Goal: Task Accomplishment & Management: Manage account settings

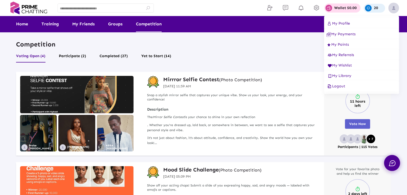
click at [277, 48] on div at bounding box center [203, 97] width 407 height 195
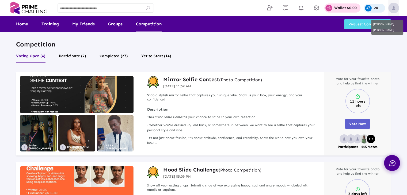
click at [396, 8] on img at bounding box center [393, 8] width 11 height 11
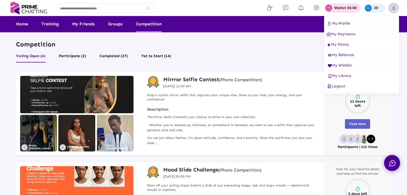
click at [337, 88] on span "Logout" at bounding box center [335, 86] width 19 height 5
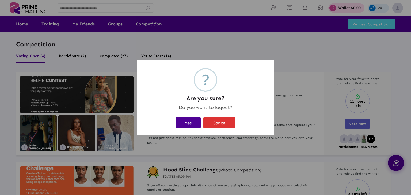
click at [190, 121] on button "Yes" at bounding box center [187, 122] width 25 height 11
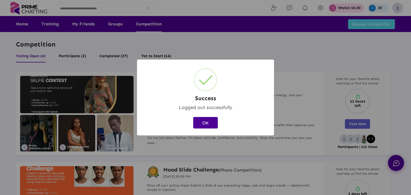
drag, startPoint x: 200, startPoint y: 124, endPoint x: 203, endPoint y: 120, distance: 4.9
click at [200, 124] on button "OK" at bounding box center [205, 122] width 25 height 11
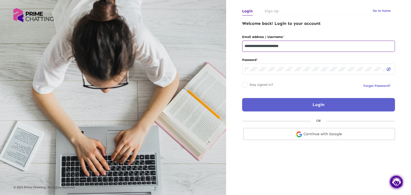
click at [299, 44] on input "**********" at bounding box center [318, 46] width 148 height 4
type input "**********"
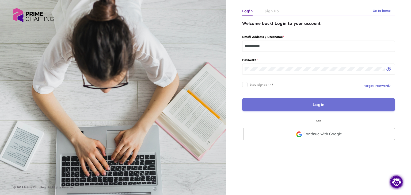
click at [287, 104] on button "Login" at bounding box center [318, 104] width 153 height 13
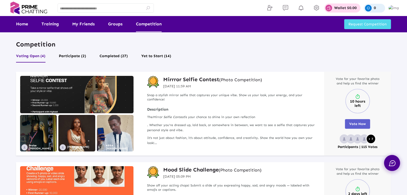
click at [352, 6] on p "Wallet $0.00" at bounding box center [345, 8] width 22 height 4
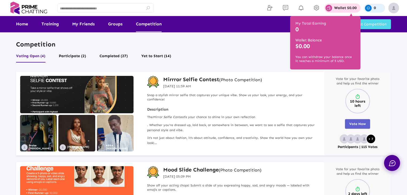
click at [261, 50] on div "Competition Voting Open (4) Participate (2) Completed (27) Yet to Start (14)" at bounding box center [203, 52] width 375 height 24
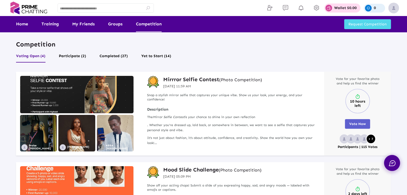
click at [370, 49] on div "Competition Voting Open (4) Participate (2) Completed (27) Yet to Start (14)" at bounding box center [203, 52] width 375 height 24
